Goal: Information Seeking & Learning: Learn about a topic

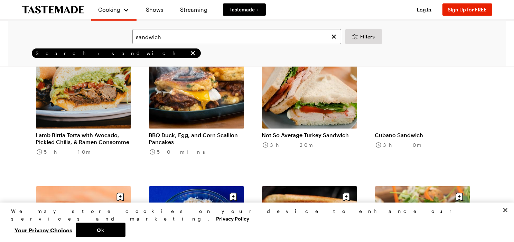
scroll to position [657, 0]
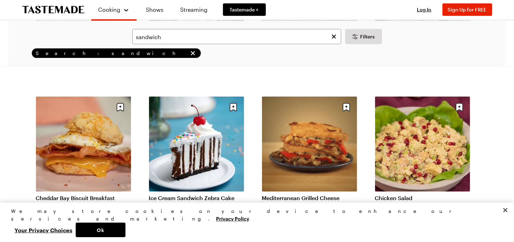
scroll to position [968, 0]
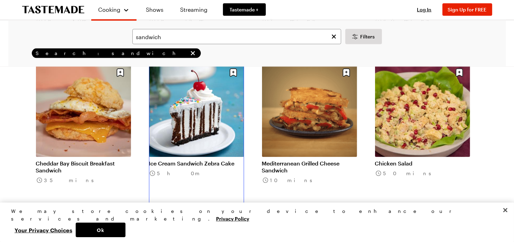
click at [198, 163] on link "Ice Cream Sandwich Zebra Cake" at bounding box center [196, 163] width 95 height 7
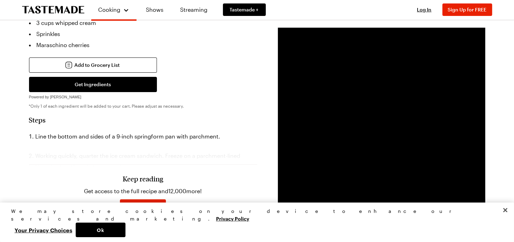
scroll to position [242, 0]
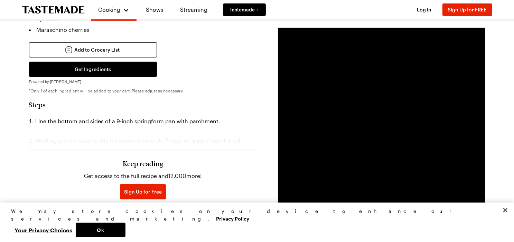
click at [162, 127] on div "Keep reading Get access to the full recipe and 12,000 more! Sign Up for Free Al…" at bounding box center [143, 173] width 228 height 96
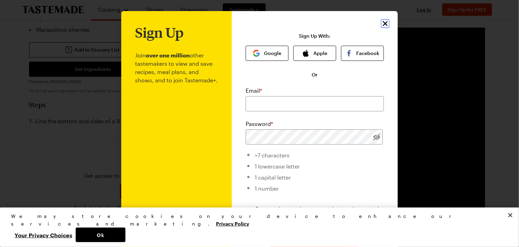
click at [383, 26] on icon "Close" at bounding box center [385, 23] width 8 height 8
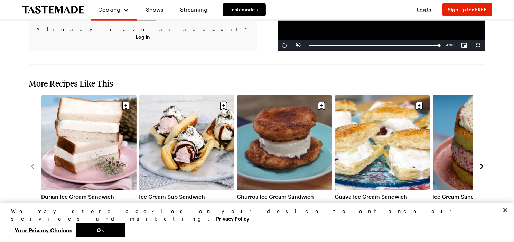
scroll to position [657, 0]
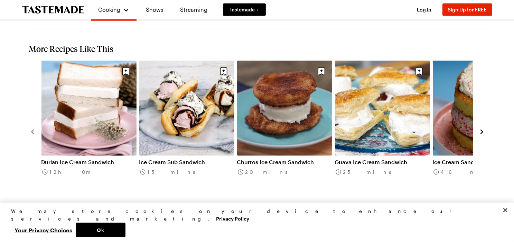
click at [482, 130] on icon "navigate to next item" at bounding box center [481, 132] width 3 height 4
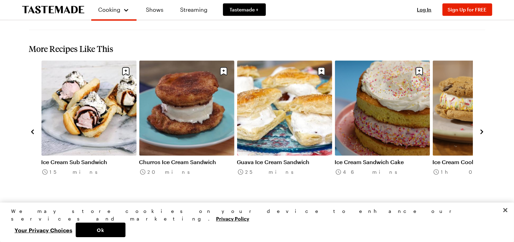
click at [482, 128] on icon "navigate to next item" at bounding box center [481, 131] width 7 height 7
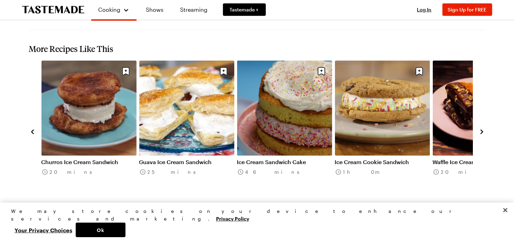
click at [482, 128] on icon "navigate to next item" at bounding box center [481, 131] width 7 height 7
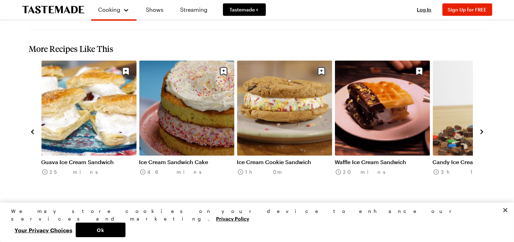
click at [482, 128] on icon "navigate to next item" at bounding box center [481, 131] width 7 height 7
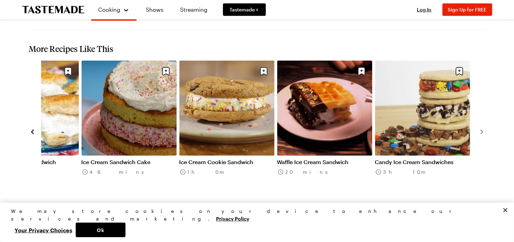
click at [32, 128] on icon "navigate to previous item" at bounding box center [32, 131] width 7 height 7
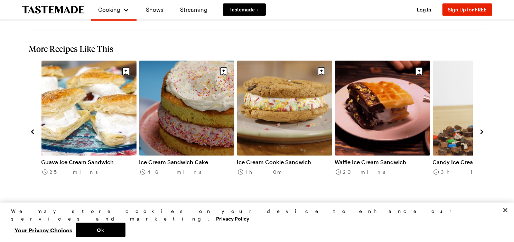
click at [32, 128] on icon "navigate to previous item" at bounding box center [32, 131] width 7 height 7
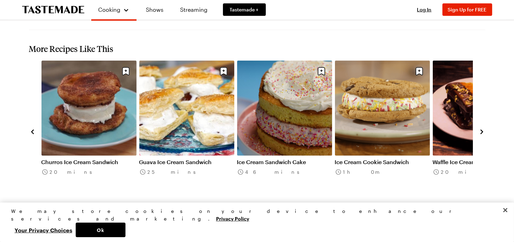
click at [32, 128] on icon "navigate to previous item" at bounding box center [32, 131] width 7 height 7
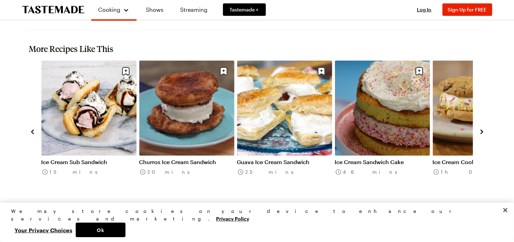
click at [32, 128] on icon "navigate to previous item" at bounding box center [32, 131] width 7 height 7
